Goal: Subscribe to service/newsletter

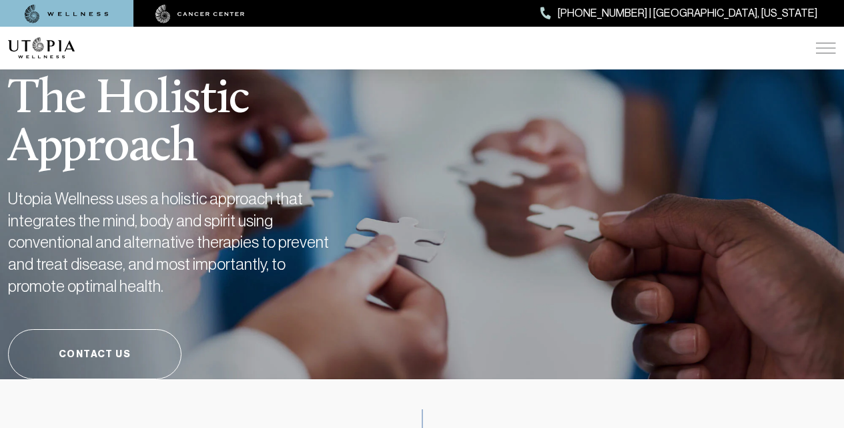
click at [57, 8] on img at bounding box center [67, 14] width 84 height 19
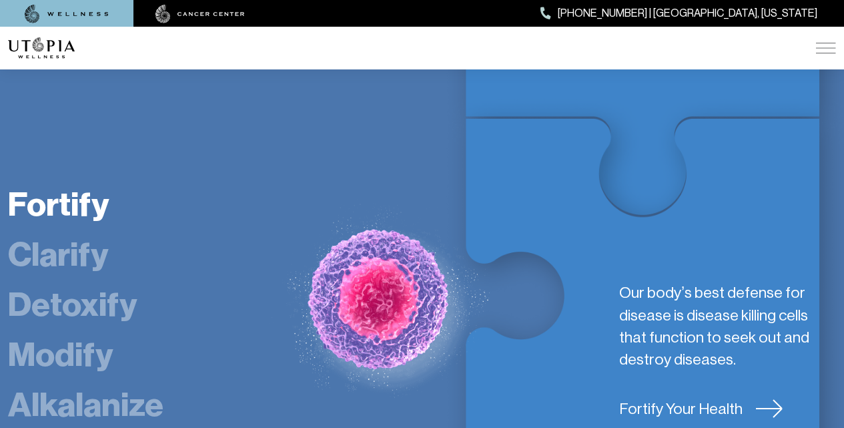
scroll to position [2141, 0]
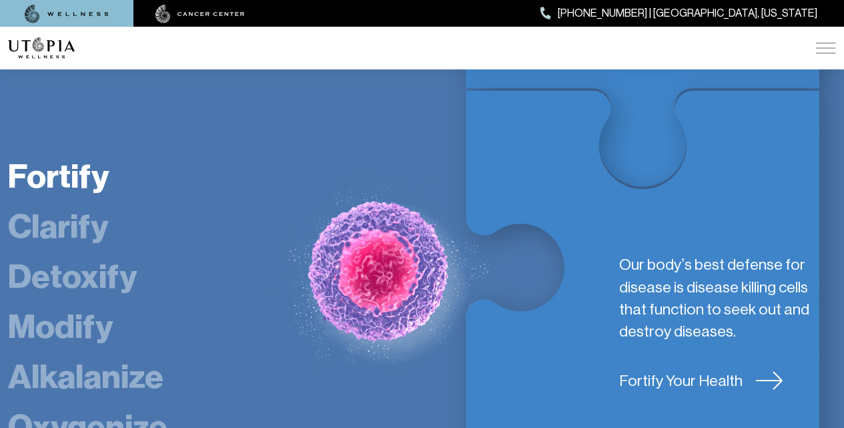
click at [34, 265] on link "Detoxify" at bounding box center [72, 276] width 129 height 40
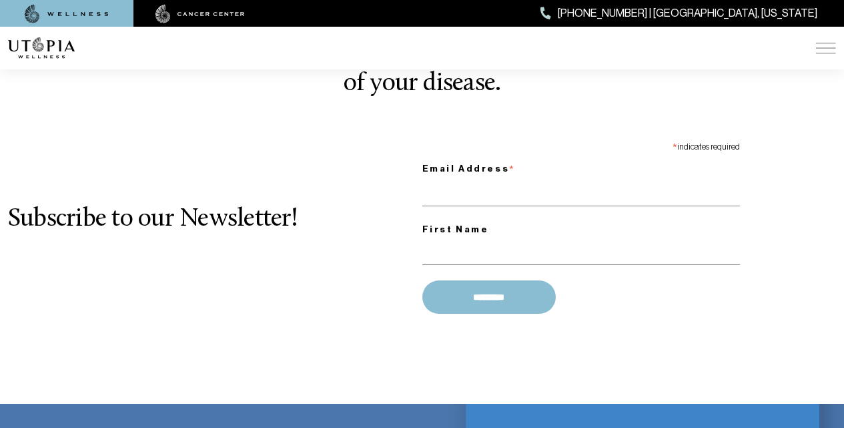
scroll to position [1613, 0]
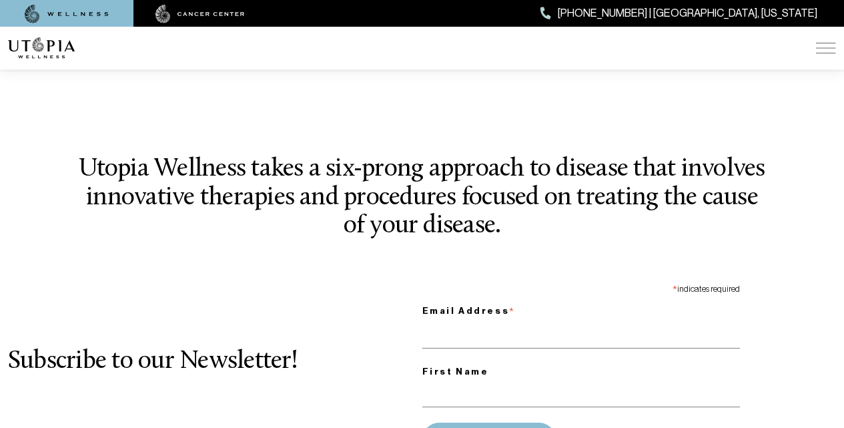
click at [27, 43] on img at bounding box center [41, 47] width 67 height 21
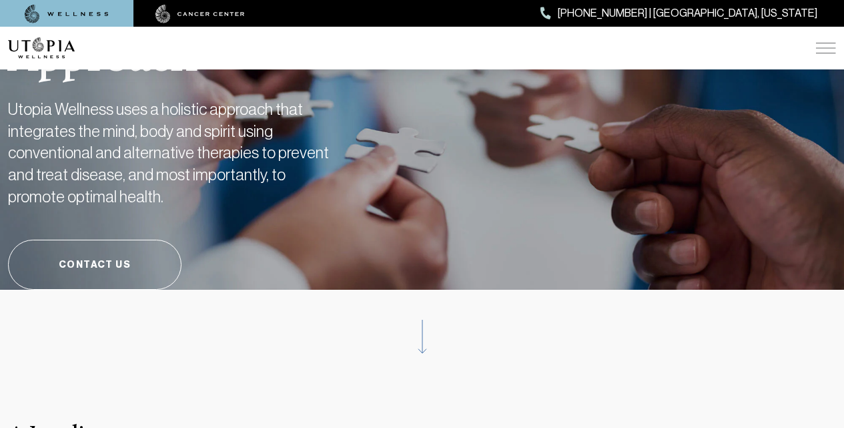
scroll to position [0, 0]
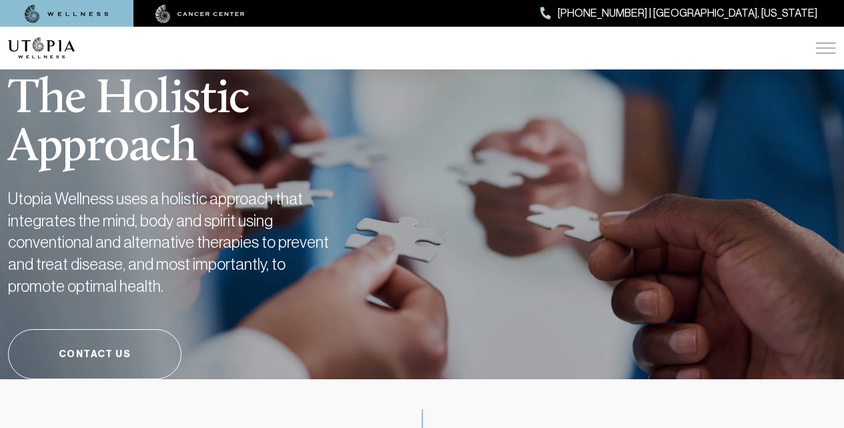
click at [105, 6] on img at bounding box center [67, 14] width 84 height 19
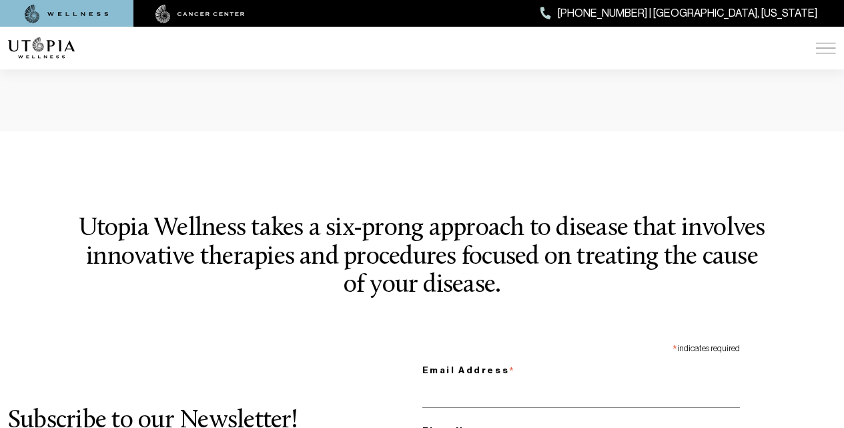
scroll to position [1668, 0]
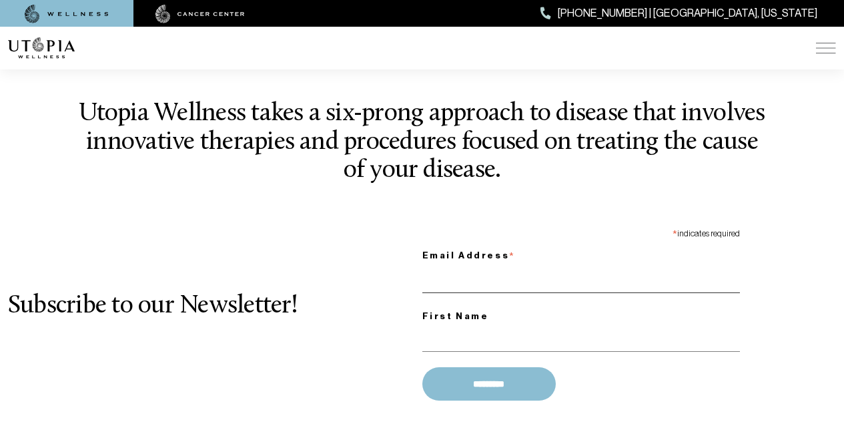
click at [454, 269] on input "Email Address *" at bounding box center [581, 279] width 318 height 27
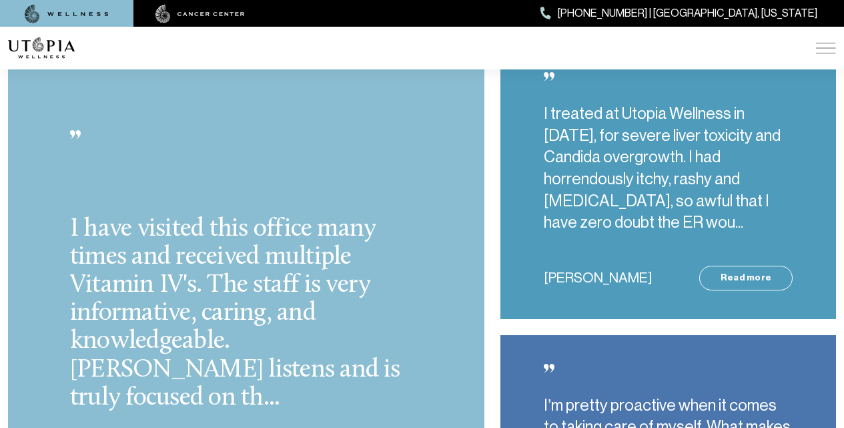
scroll to position [3365, 0]
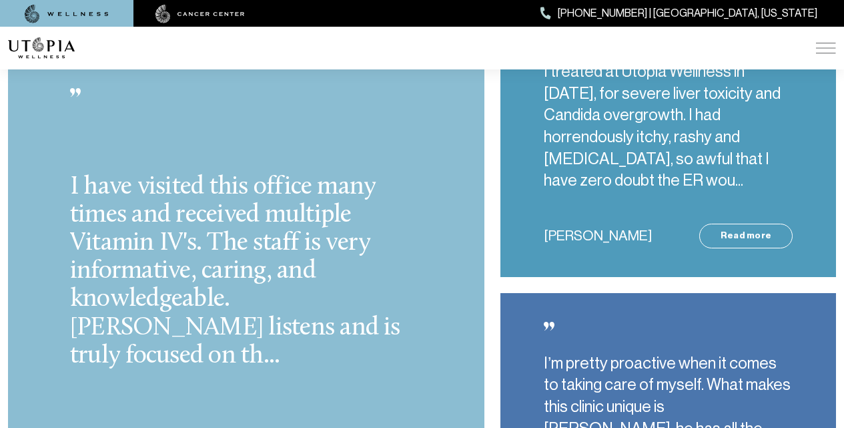
type input "**********"
click at [487, 300] on div "I have visited this office many times and received multiple Vitamin IV's. The s…" at bounding box center [246, 284] width 493 height 567
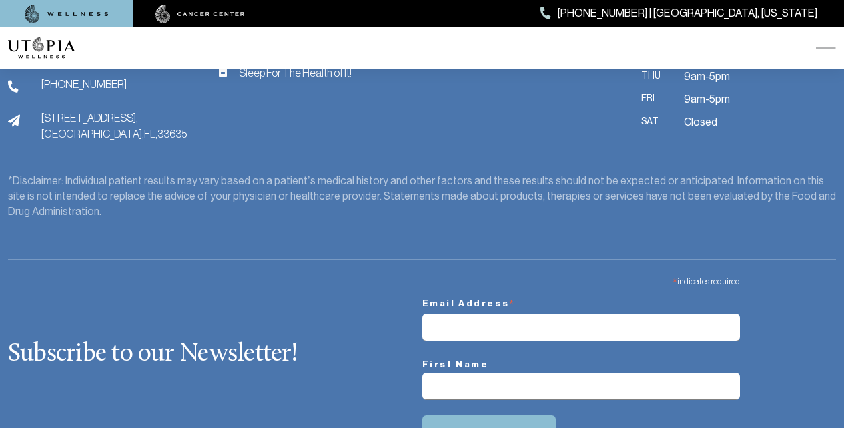
scroll to position [5521, 0]
